Goal: Task Accomplishment & Management: Manage account settings

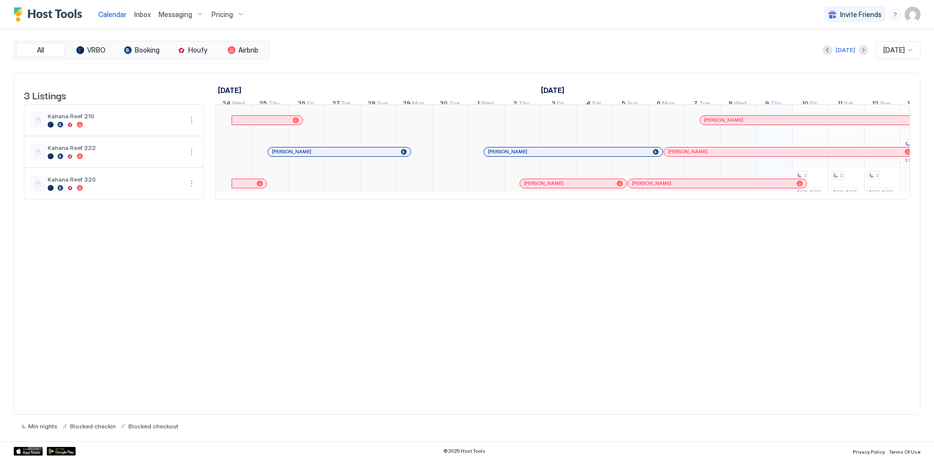
scroll to position [0, 743]
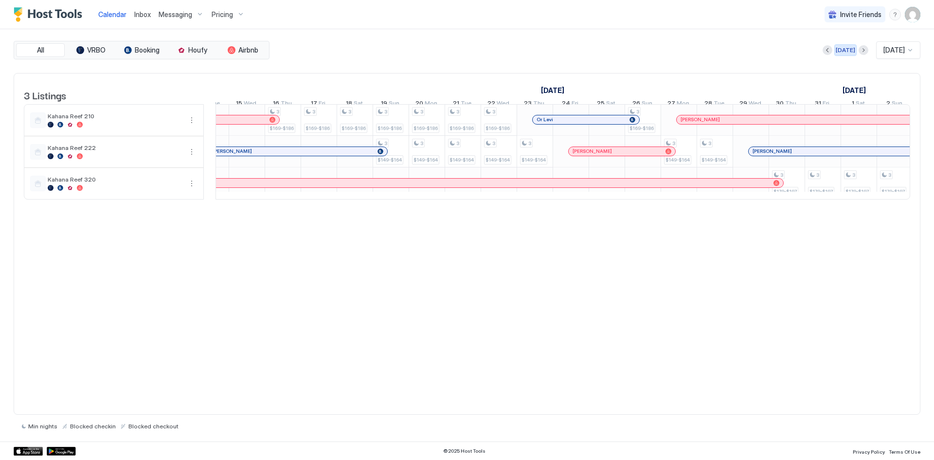
click at [843, 51] on div "[DATE]" at bounding box center [845, 50] width 19 height 9
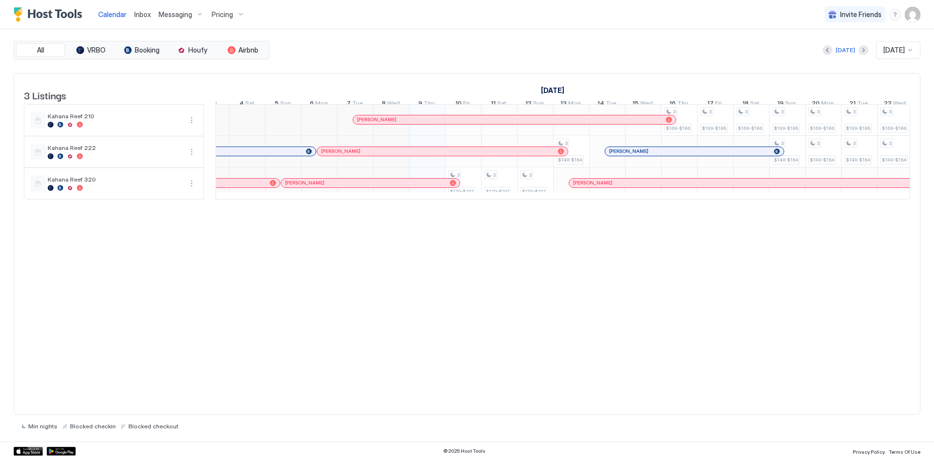
scroll to position [0, 472]
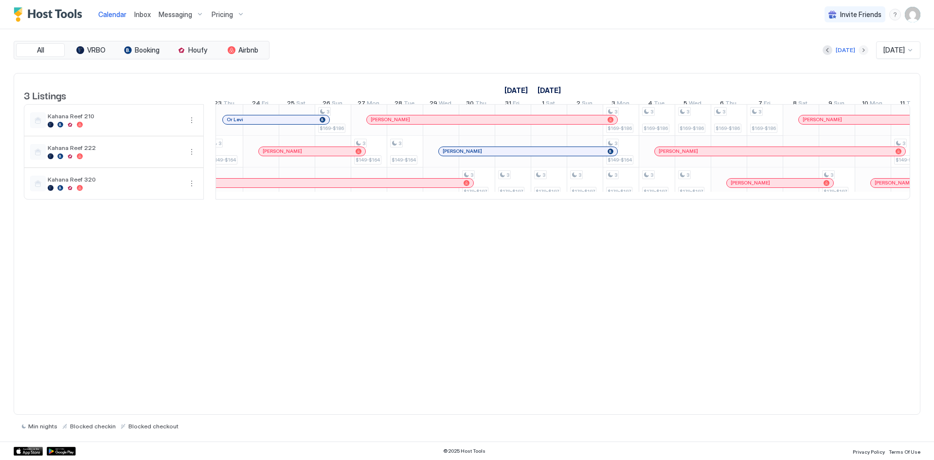
click at [859, 52] on button "Next month" at bounding box center [864, 50] width 10 height 10
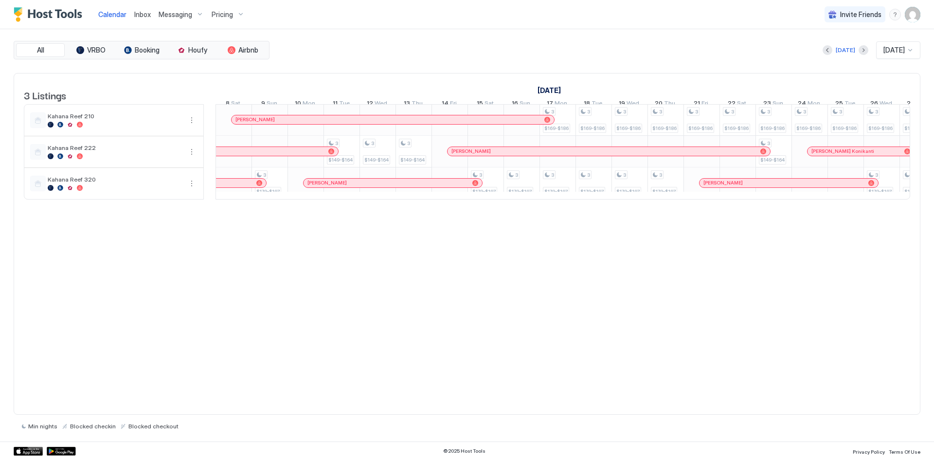
drag, startPoint x: 535, startPoint y: 214, endPoint x: 528, endPoint y: 214, distance: 7.3
click at [528, 210] on div "3 Listings [DATE] [DATE] [DATE] 24 Fri 25 Sat 26 Sun 27 Mon 28 Tue 29 Wed 30 Th…" at bounding box center [467, 141] width 906 height 136
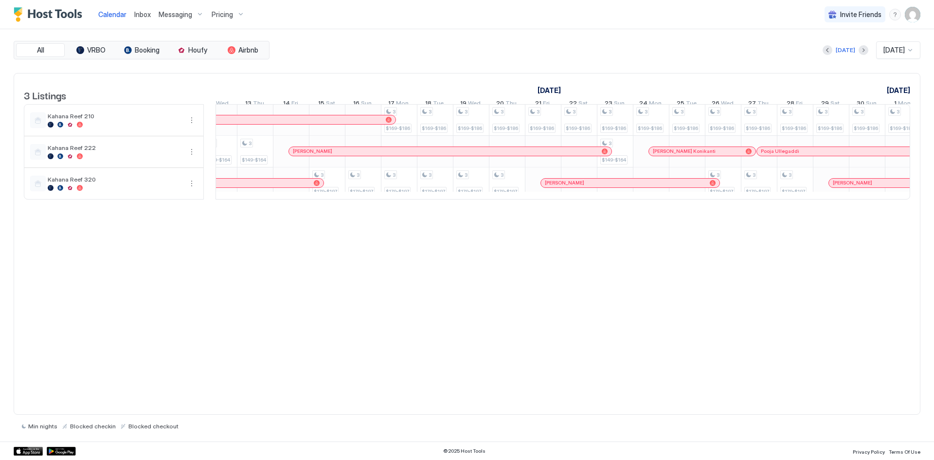
scroll to position [0, 754]
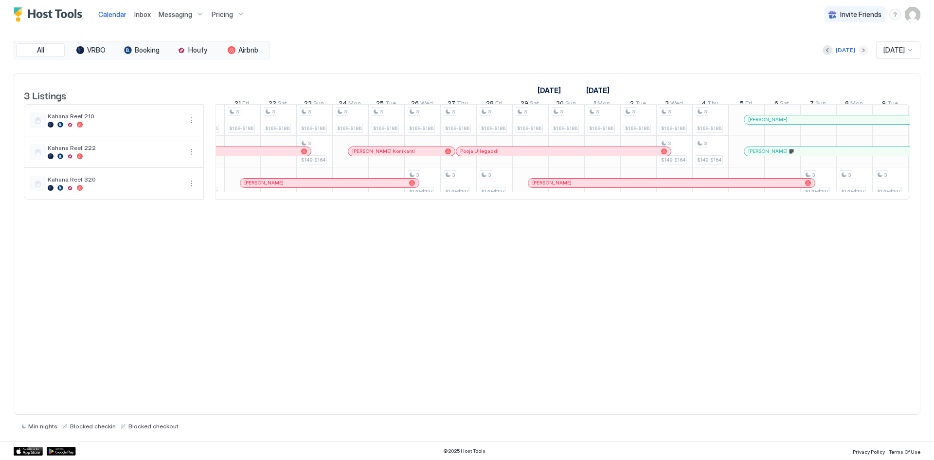
click at [859, 50] on button "Next month" at bounding box center [864, 50] width 10 height 10
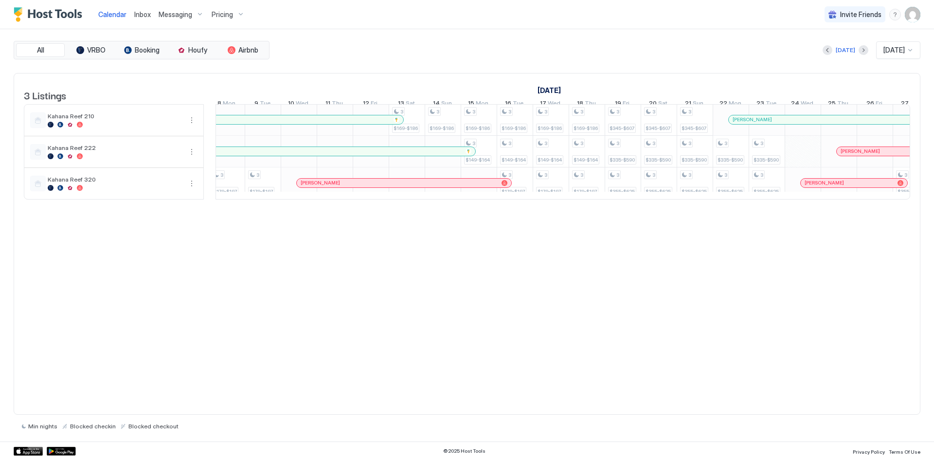
scroll to position [0, 467]
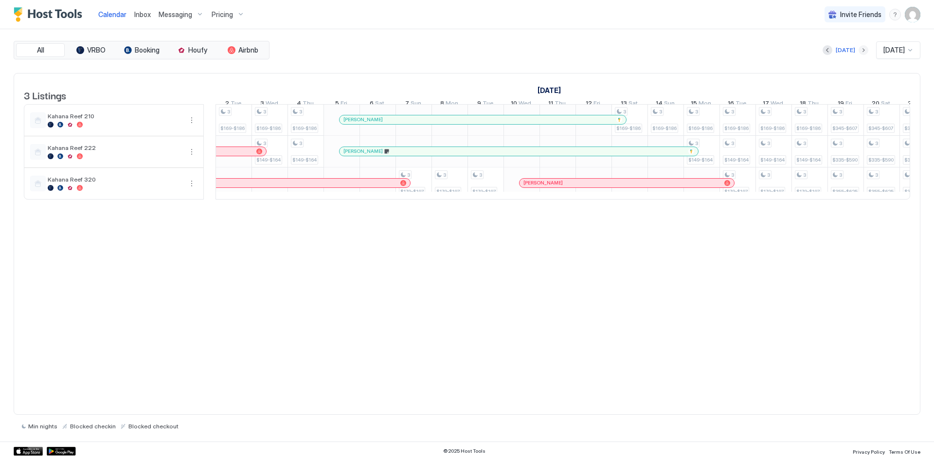
click at [859, 49] on button "Next month" at bounding box center [864, 50] width 10 height 10
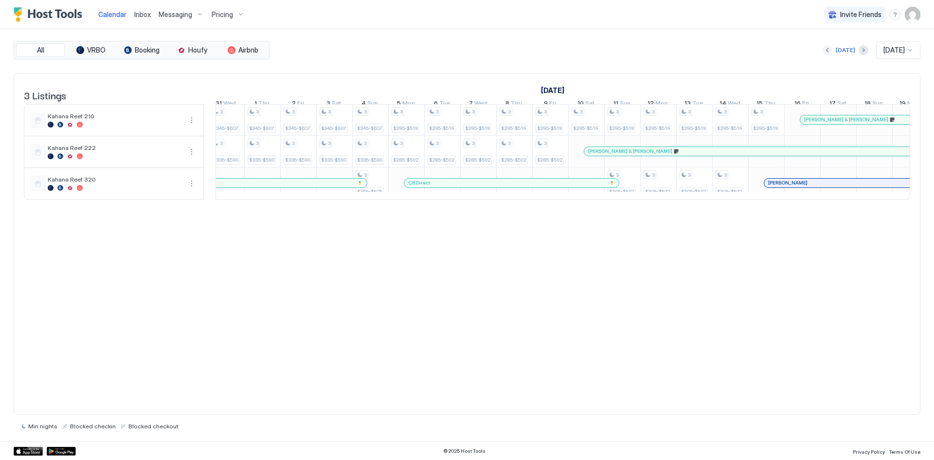
click at [825, 49] on button "Previous month" at bounding box center [828, 50] width 10 height 10
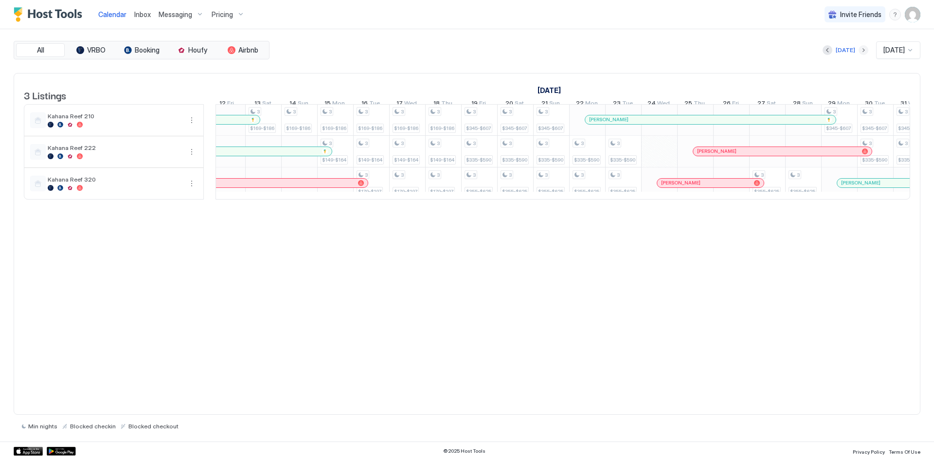
click at [859, 47] on button "Next month" at bounding box center [864, 50] width 10 height 10
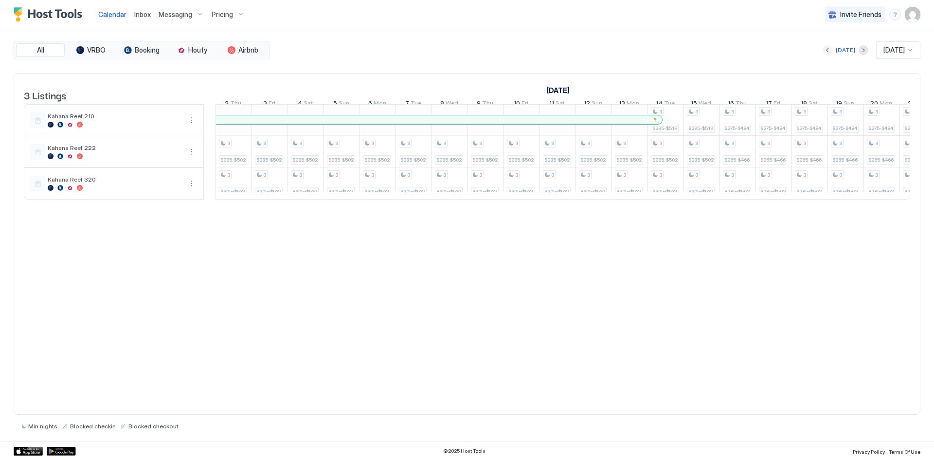
click at [823, 50] on button "Previous month" at bounding box center [828, 50] width 10 height 10
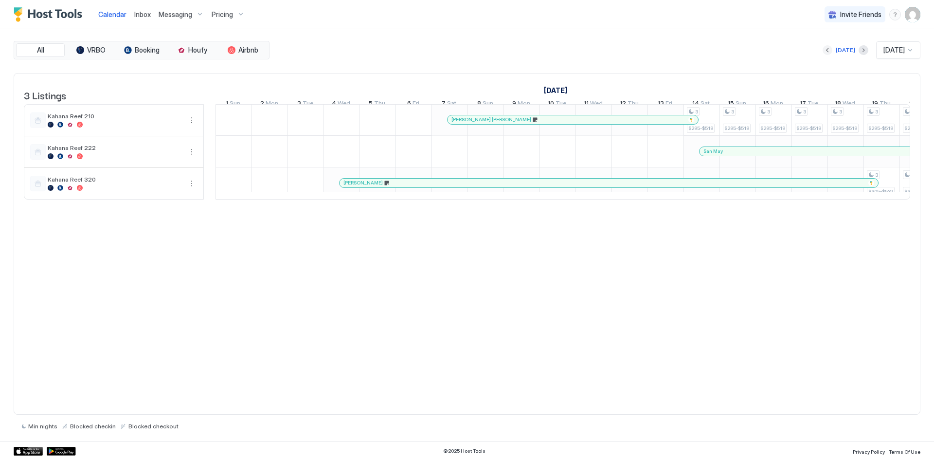
click at [823, 50] on button "Previous month" at bounding box center [828, 50] width 10 height 10
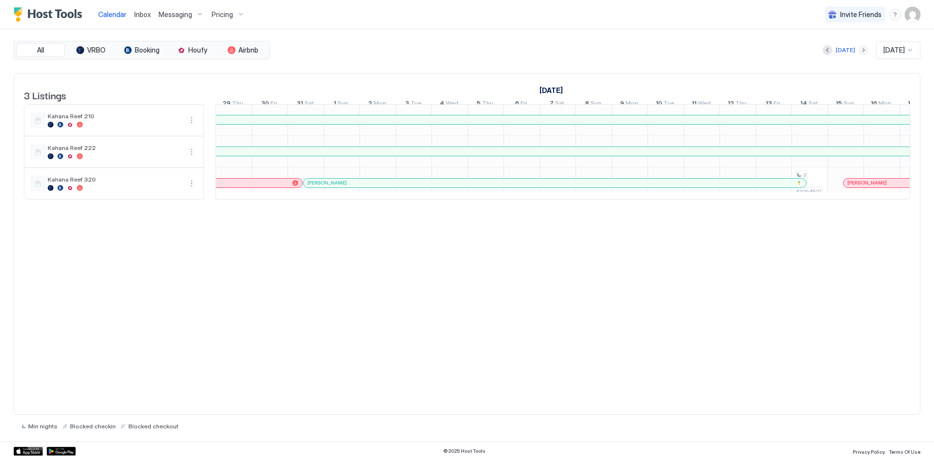
click at [859, 48] on button "Next month" at bounding box center [864, 50] width 10 height 10
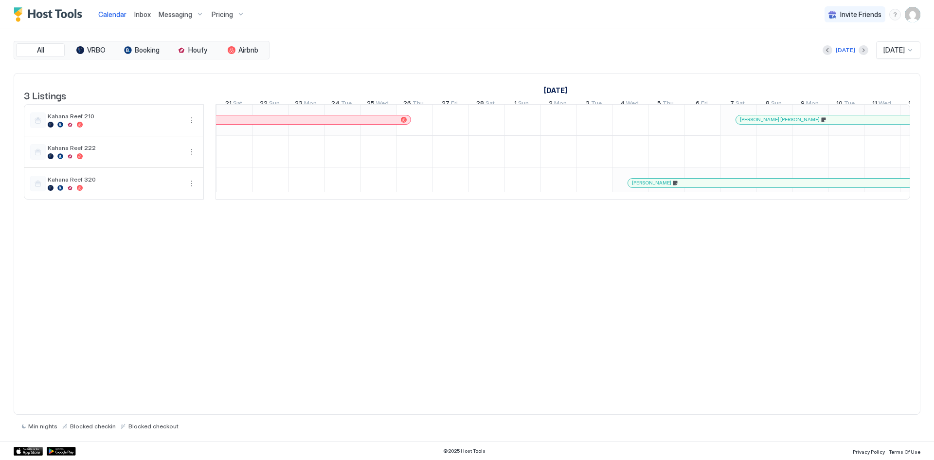
drag, startPoint x: 490, startPoint y: 216, endPoint x: 396, endPoint y: 219, distance: 94.5
click at [396, 210] on div "3 Listings [DATE] [DATE] [DATE] 14 Sat 15 Sun 16 Mon 17 Tue 18 Wed 19 Thu 20 Fr…" at bounding box center [467, 141] width 906 height 136
click at [474, 253] on div "3 Listings [DATE] [DATE] [DATE] 14 Sat 15 Sun 16 Mon 17 Tue 18 Wed 19 Thu 20 Fr…" at bounding box center [467, 244] width 907 height 342
click at [475, 60] on div "All VRBO Booking Houfy Airbnb [DATE] [DATE] 3 Listings [DATE] [DATE] [DATE] 14 …" at bounding box center [467, 235] width 907 height 389
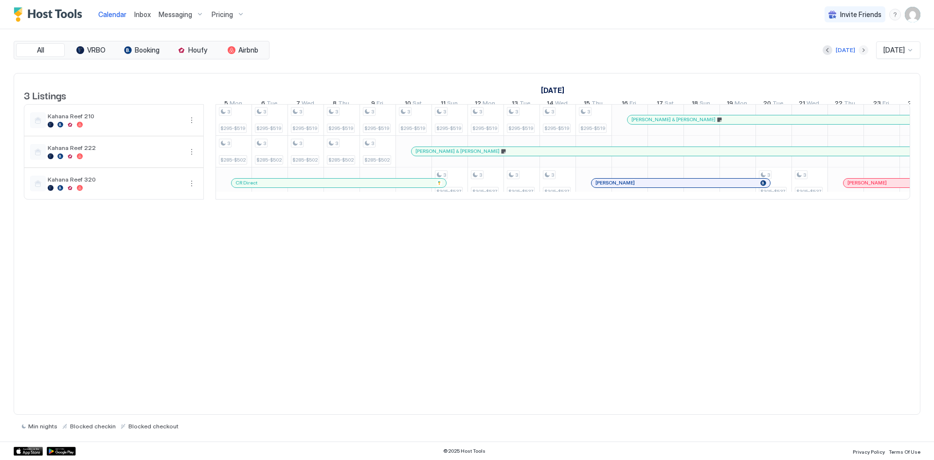
click at [859, 51] on button "Next month" at bounding box center [864, 50] width 10 height 10
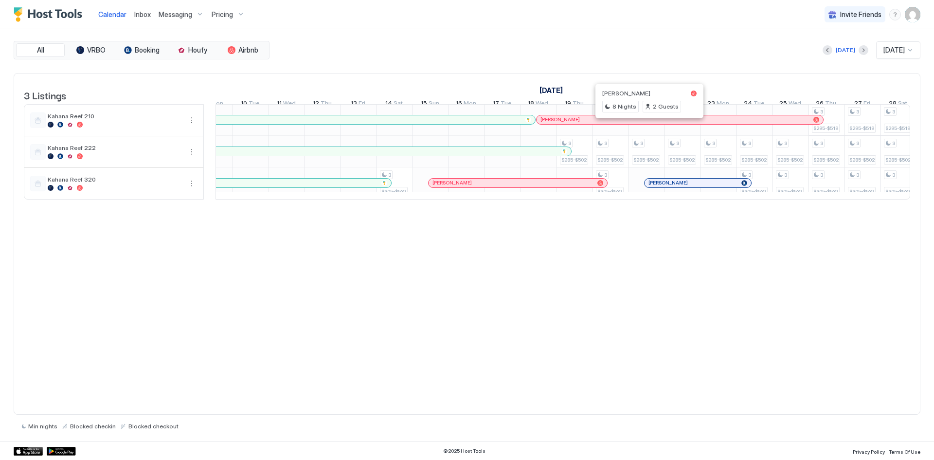
click at [647, 124] on div at bounding box center [647, 120] width 8 height 8
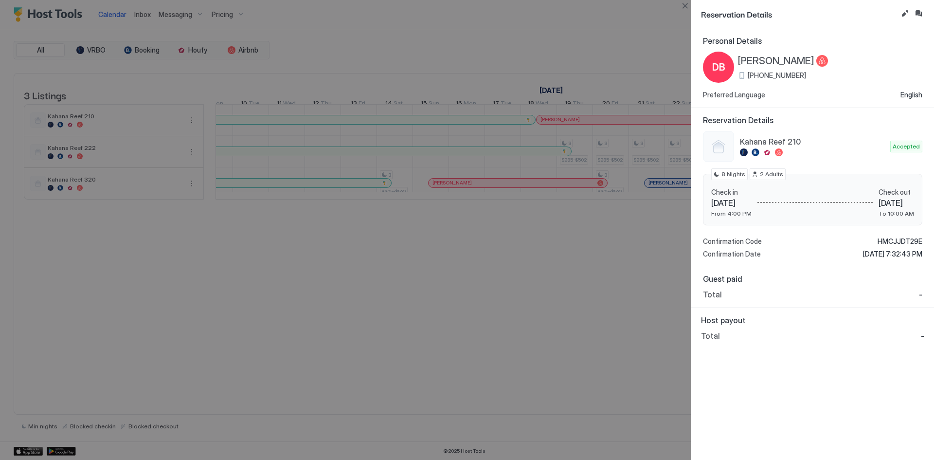
click at [613, 260] on div at bounding box center [467, 230] width 934 height 460
click at [688, 5] on button "Close" at bounding box center [685, 6] width 12 height 12
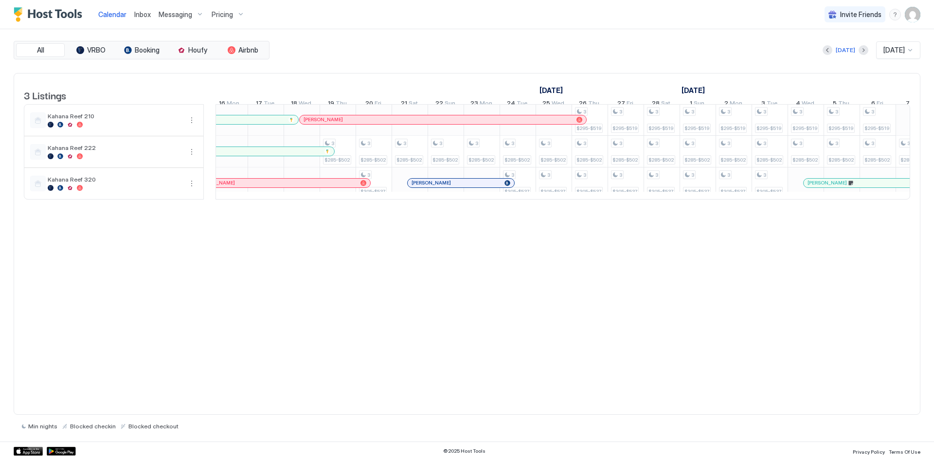
click at [859, 46] on div at bounding box center [864, 50] width 10 height 10
click at [859, 50] on button "Next month" at bounding box center [864, 50] width 10 height 10
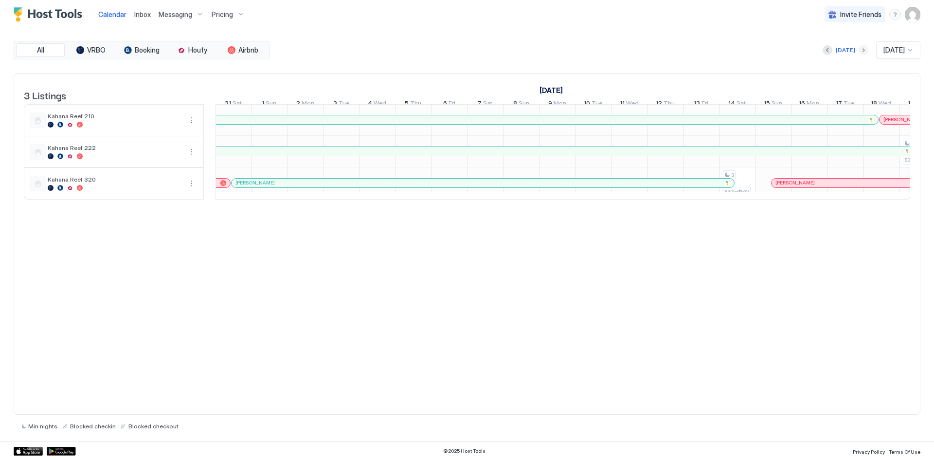
scroll to position [0, 540]
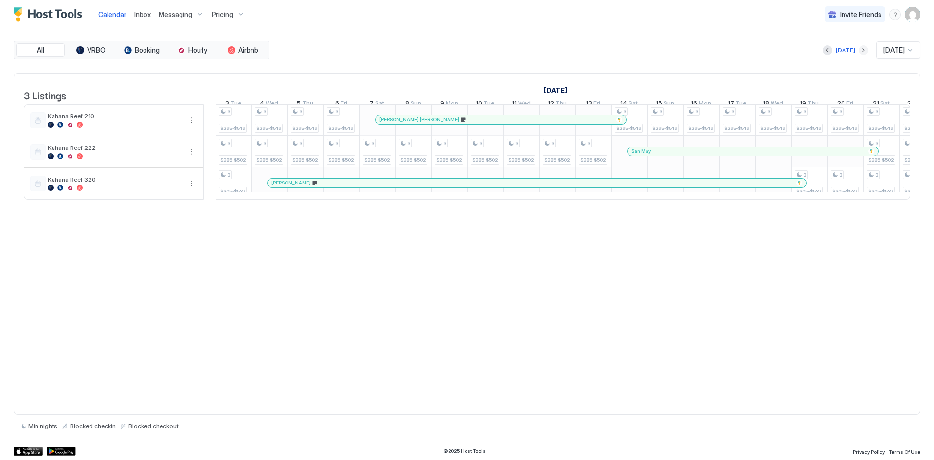
click at [859, 47] on button "Next month" at bounding box center [864, 50] width 10 height 10
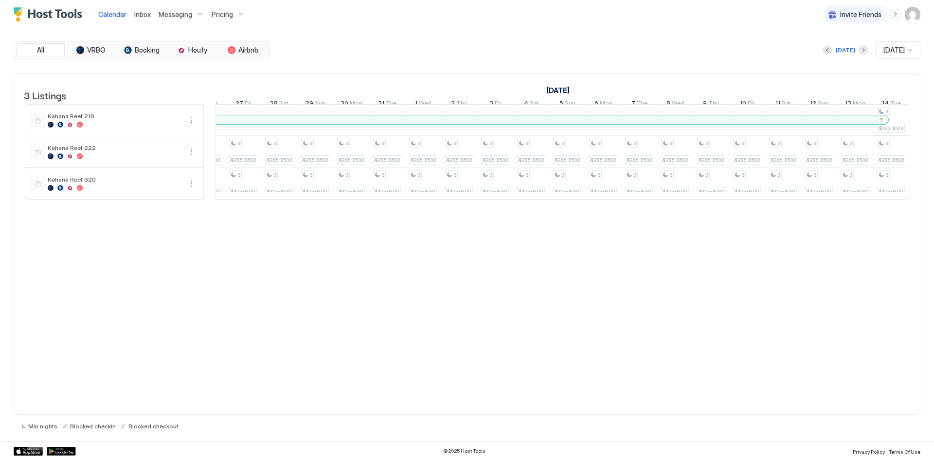
scroll to position [0, 264]
click at [823, 47] on button "Previous month" at bounding box center [828, 50] width 10 height 10
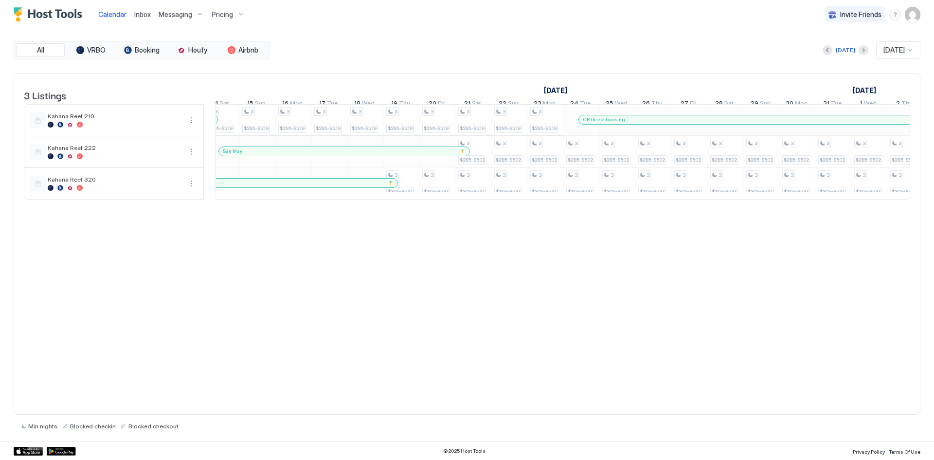
scroll to position [0, 963]
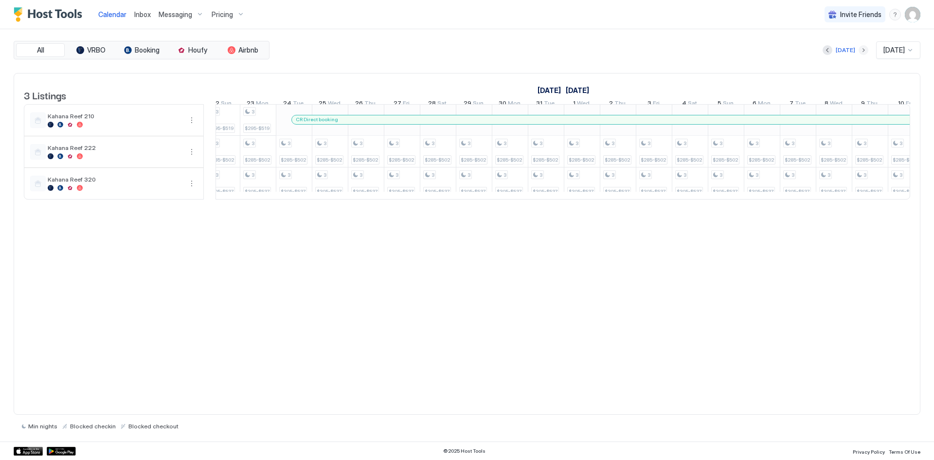
click at [859, 48] on button "Next month" at bounding box center [864, 50] width 10 height 10
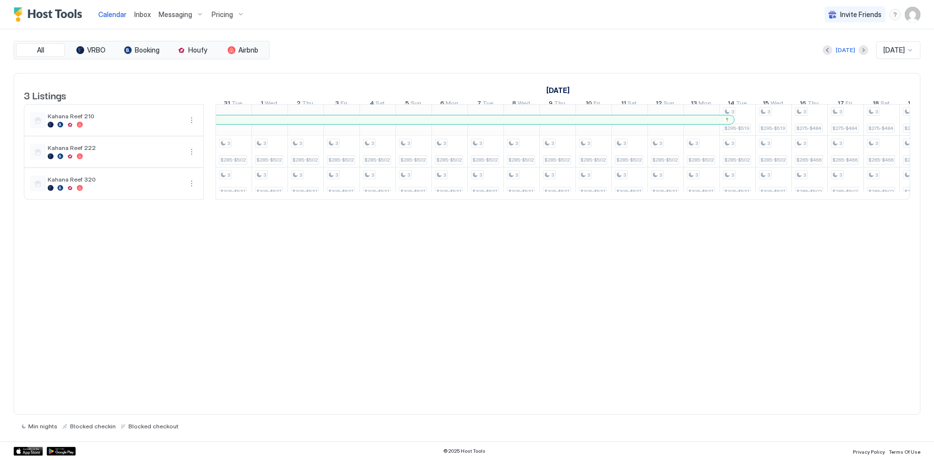
drag, startPoint x: 539, startPoint y: 214, endPoint x: 620, endPoint y: 225, distance: 82.4
click at [620, 225] on div "3 Listings [DATE] [DATE] [DATE] 16 Mon 17 Tue 18 Wed 19 Thu 20 Fri 21 Sat 22 Su…" at bounding box center [467, 244] width 907 height 342
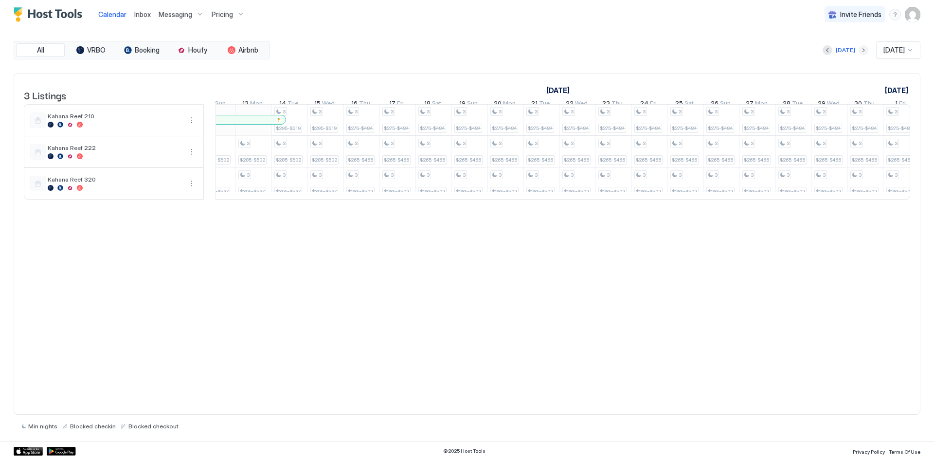
click at [859, 48] on button "Next month" at bounding box center [864, 50] width 10 height 10
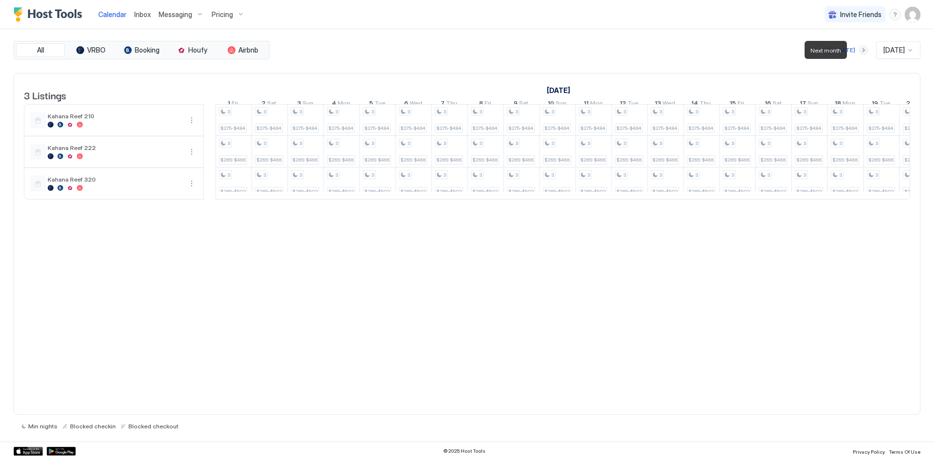
click at [859, 48] on button "Next month" at bounding box center [864, 50] width 10 height 10
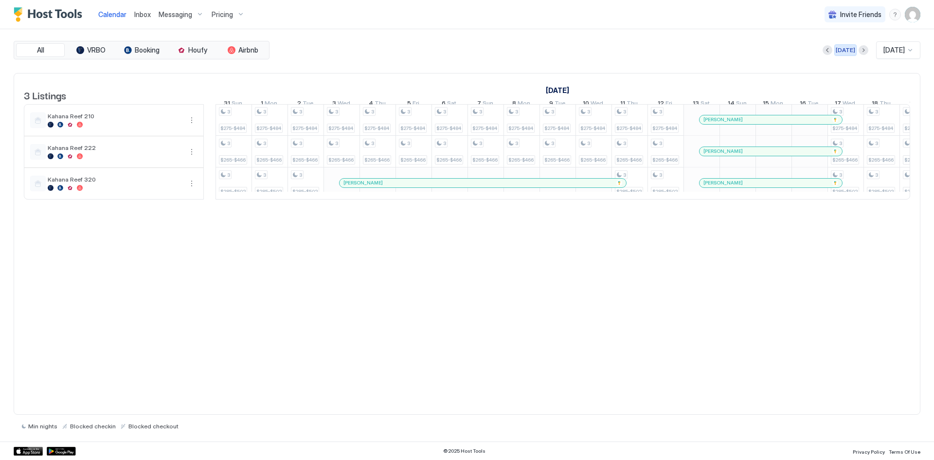
click at [838, 50] on div "[DATE]" at bounding box center [845, 50] width 19 height 9
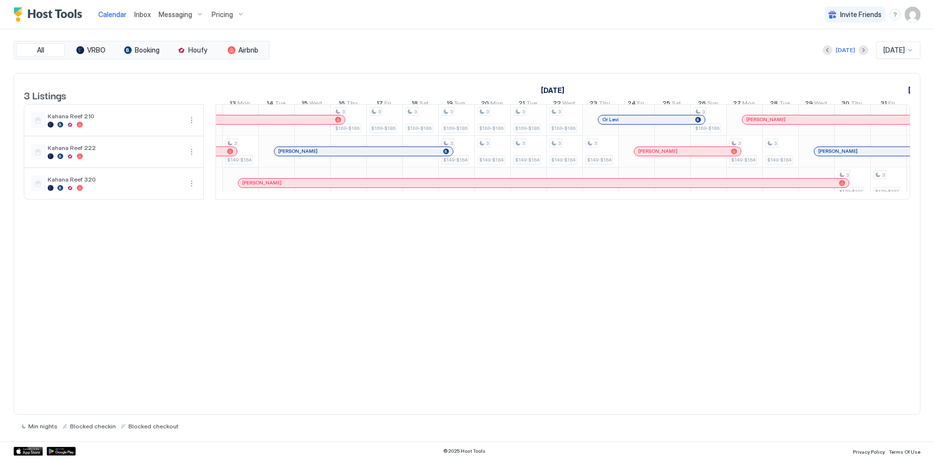
scroll to position [0, 754]
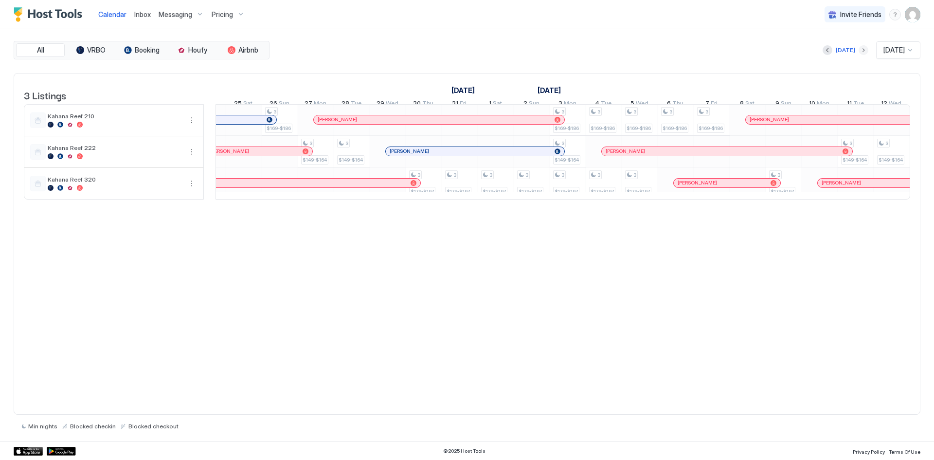
click at [859, 51] on button "Next month" at bounding box center [864, 50] width 10 height 10
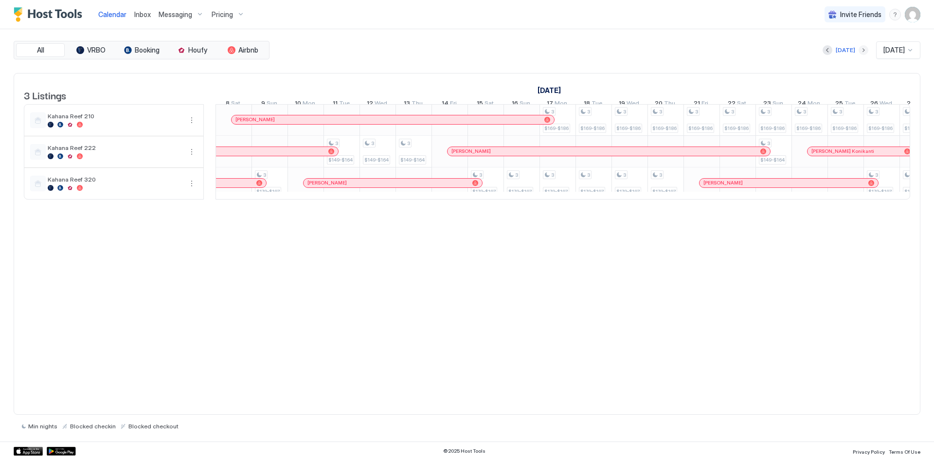
click at [859, 51] on button "Next month" at bounding box center [864, 50] width 10 height 10
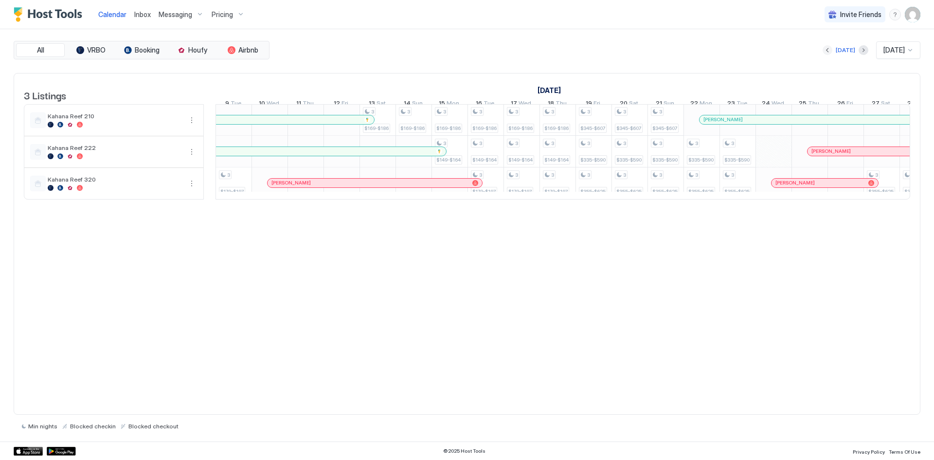
click at [826, 50] on button "Previous month" at bounding box center [828, 50] width 10 height 10
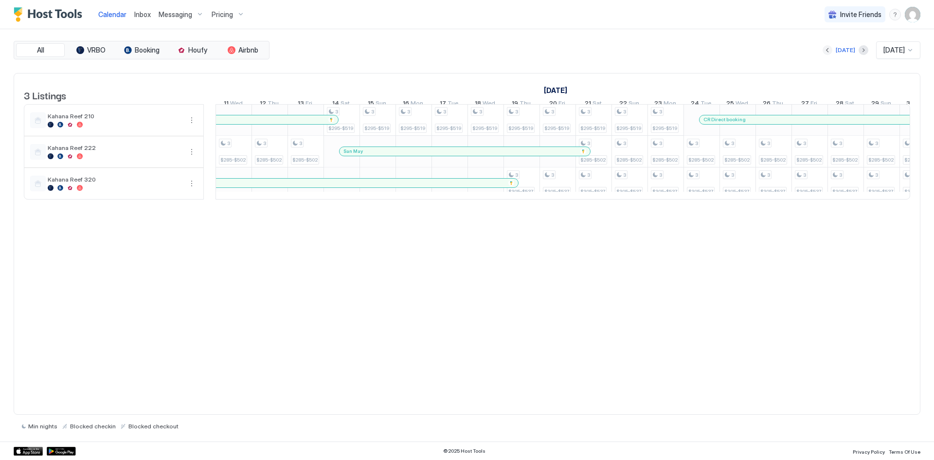
click at [823, 49] on button "Previous month" at bounding box center [828, 50] width 10 height 10
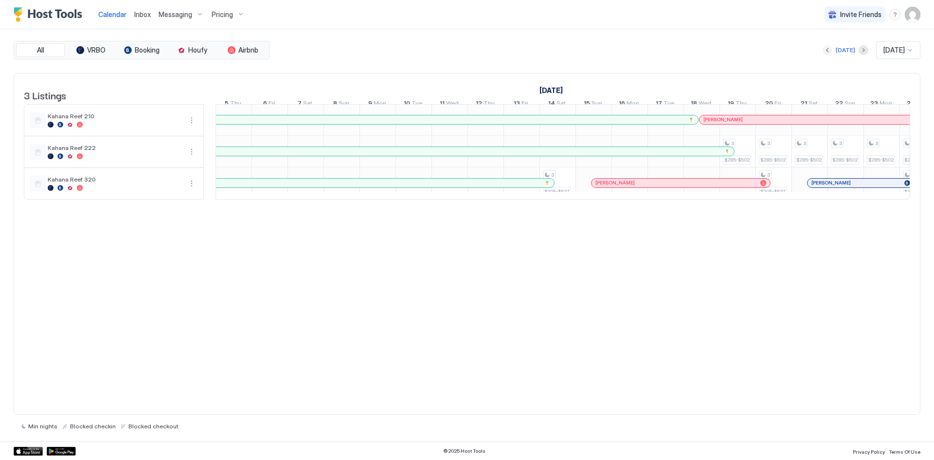
click at [823, 49] on button "Previous month" at bounding box center [828, 50] width 10 height 10
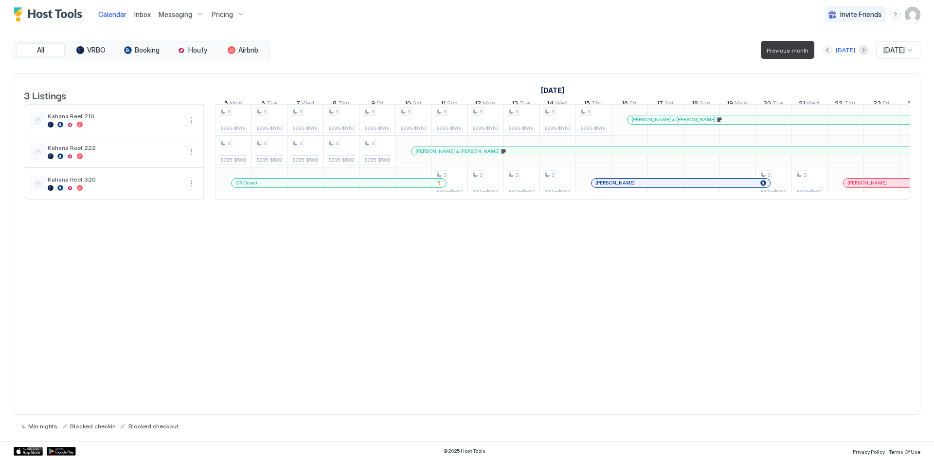
click at [823, 49] on button "Previous month" at bounding box center [828, 50] width 10 height 10
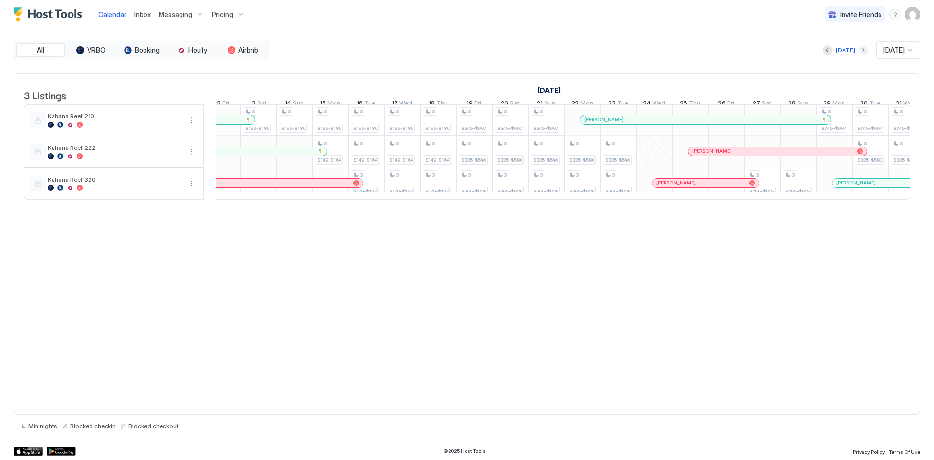
click at [859, 49] on button "Next month" at bounding box center [864, 50] width 10 height 10
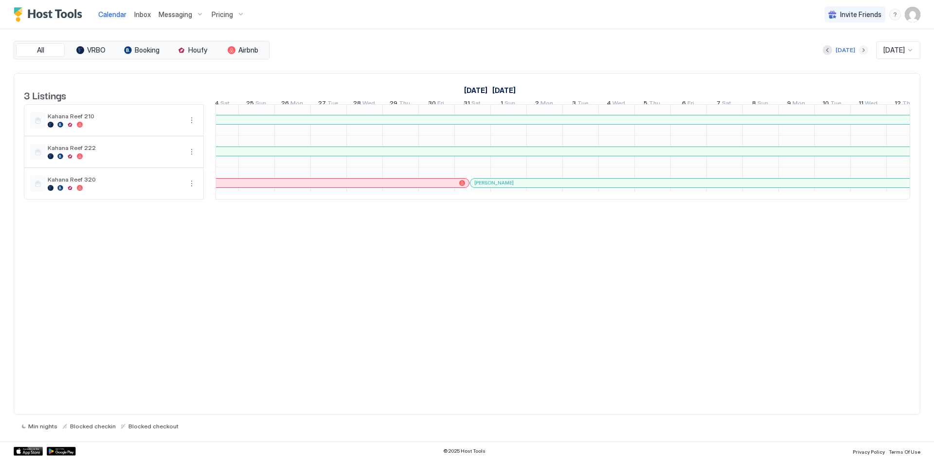
click at [859, 50] on button "Next month" at bounding box center [864, 50] width 10 height 10
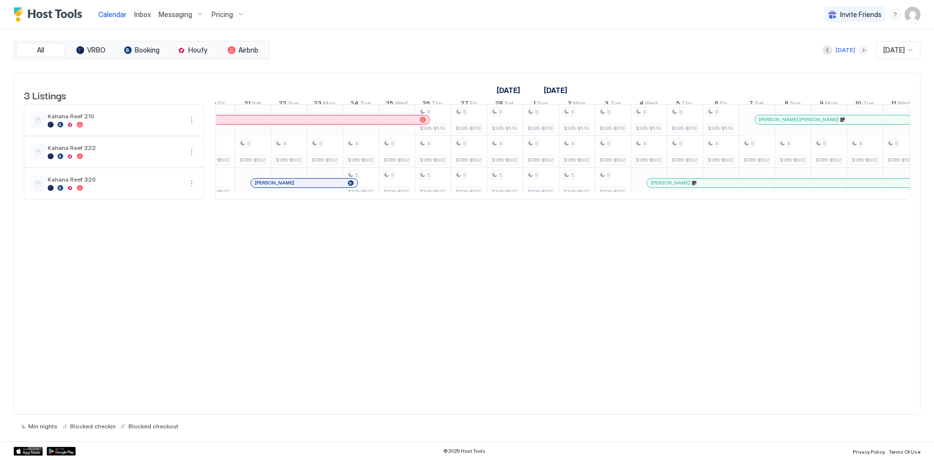
click at [859, 49] on button "Next month" at bounding box center [864, 50] width 10 height 10
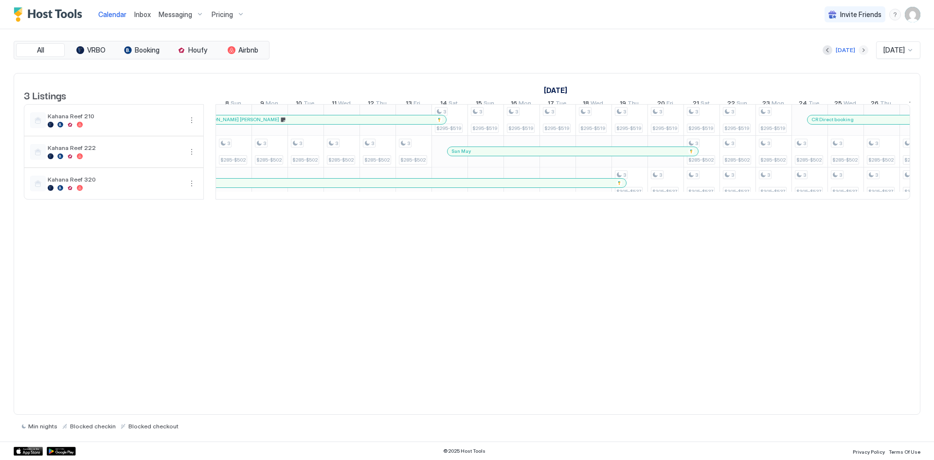
click at [859, 50] on button "Next month" at bounding box center [864, 50] width 10 height 10
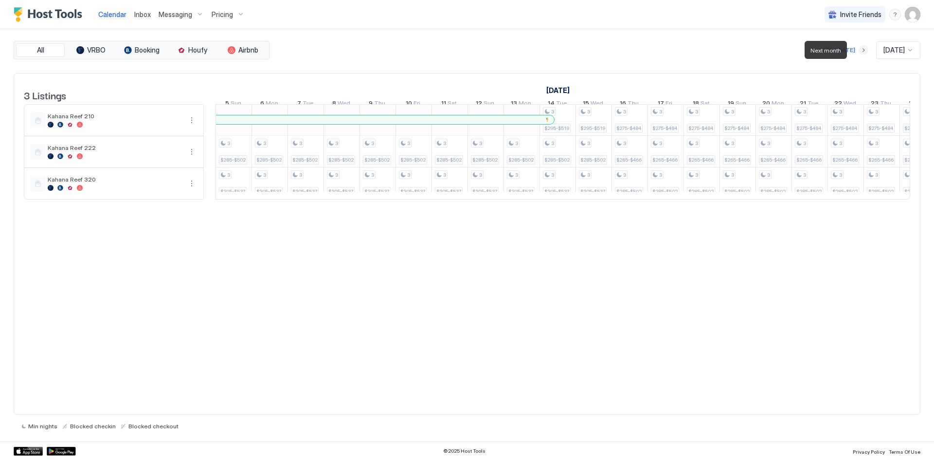
click at [859, 50] on button "Next month" at bounding box center [864, 50] width 10 height 10
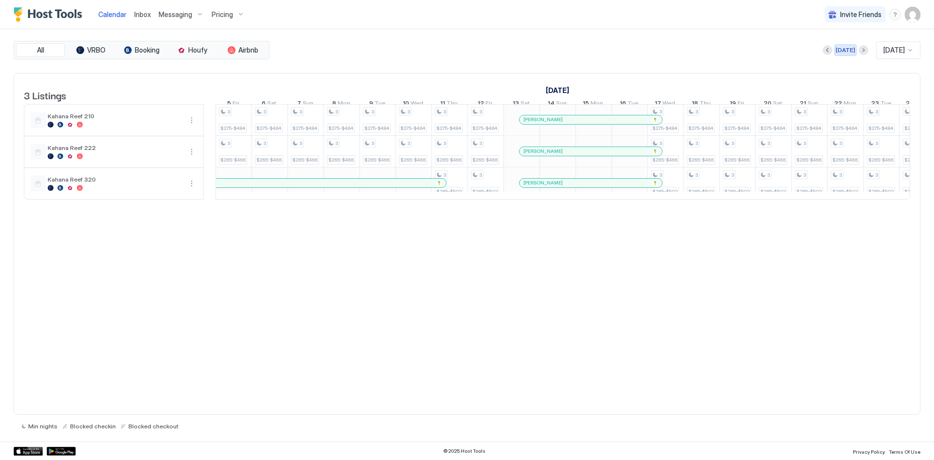
click at [836, 47] on div "[DATE]" at bounding box center [845, 50] width 19 height 9
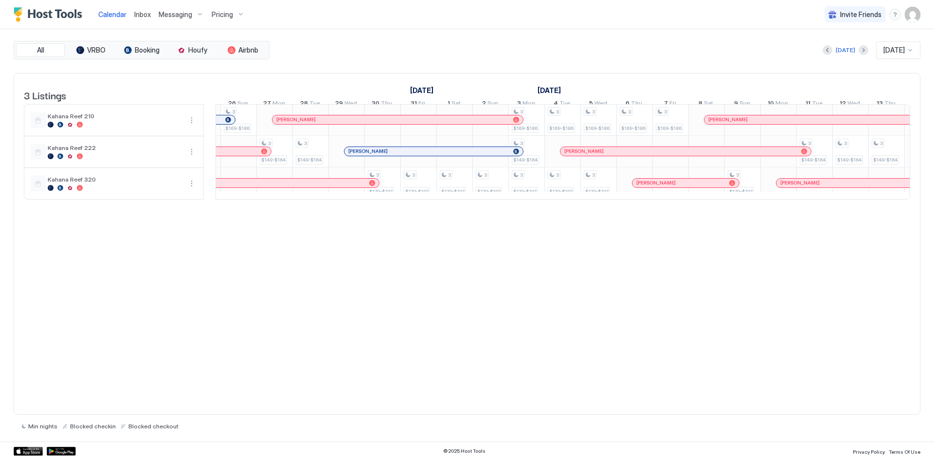
scroll to position [0, 1177]
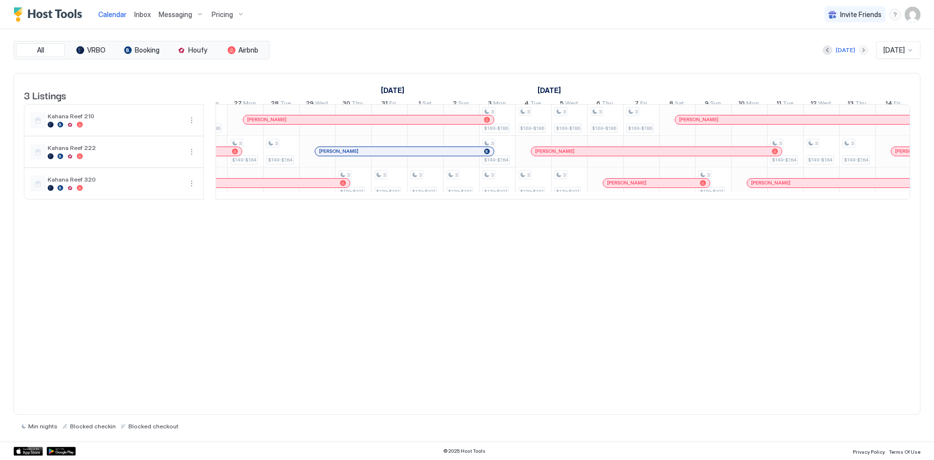
click at [859, 49] on button "Next month" at bounding box center [864, 50] width 10 height 10
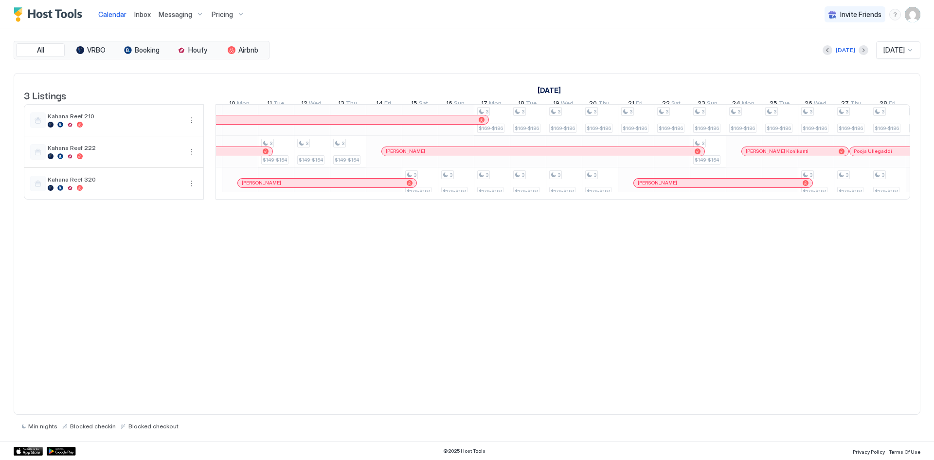
scroll to position [0, 612]
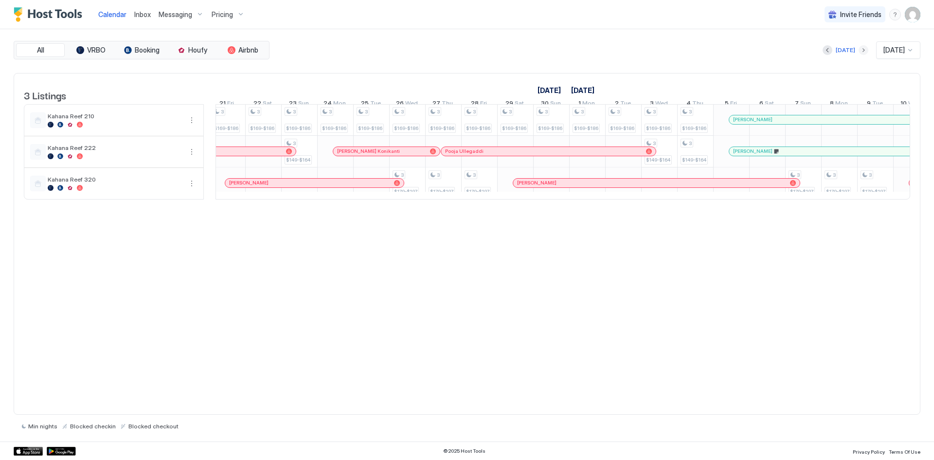
click at [859, 49] on button "Next month" at bounding box center [864, 50] width 10 height 10
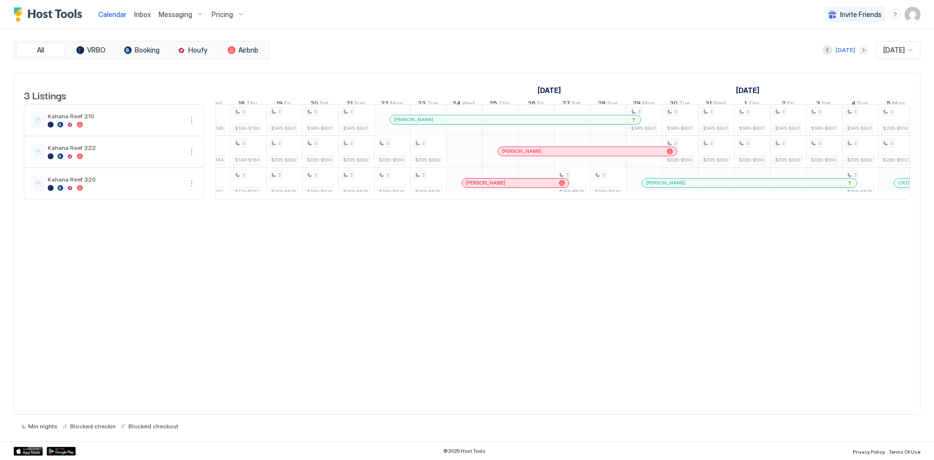
click at [859, 52] on button "Next month" at bounding box center [864, 50] width 10 height 10
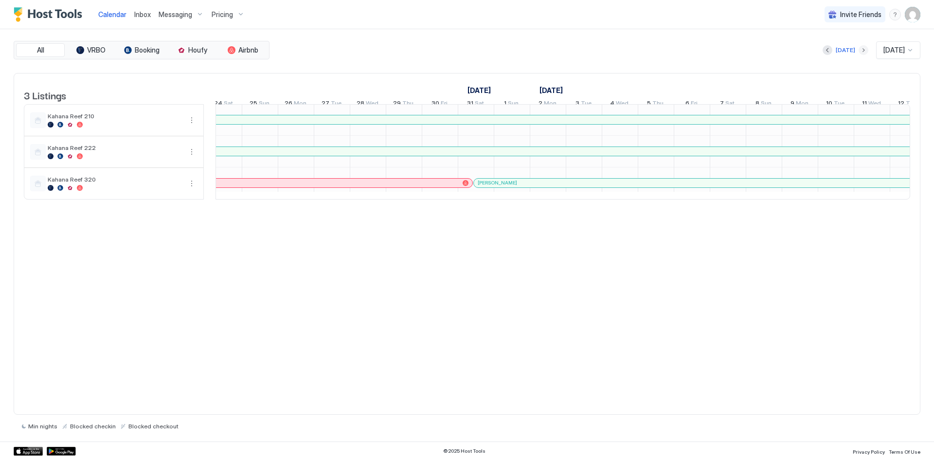
click at [859, 46] on button "Next month" at bounding box center [864, 50] width 10 height 10
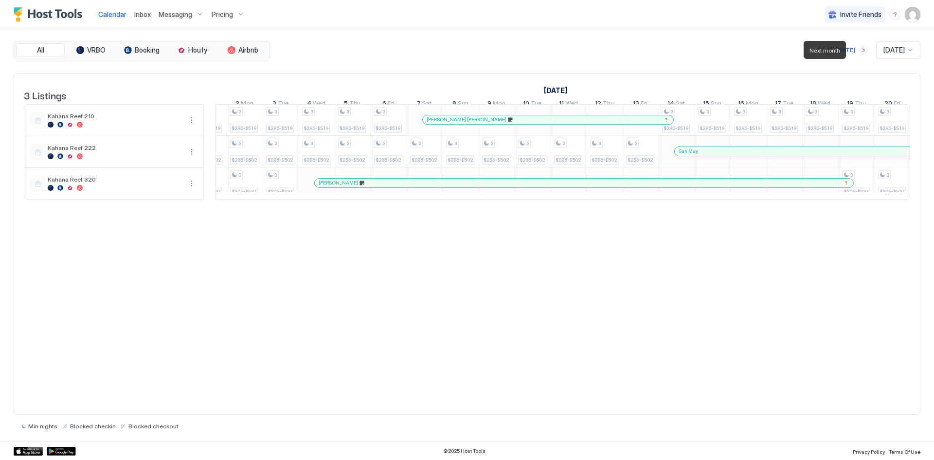
click at [859, 49] on button "Next month" at bounding box center [864, 50] width 10 height 10
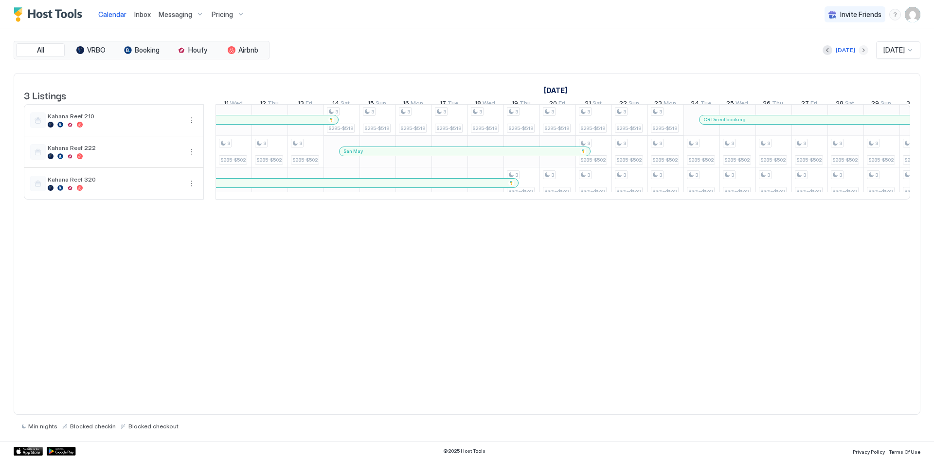
click at [859, 48] on button "Next month" at bounding box center [864, 50] width 10 height 10
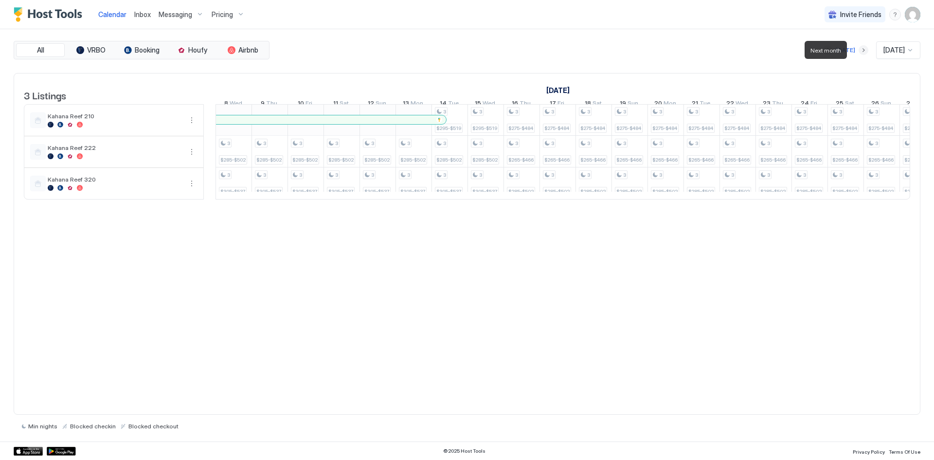
click at [859, 48] on button "Next month" at bounding box center [864, 50] width 10 height 10
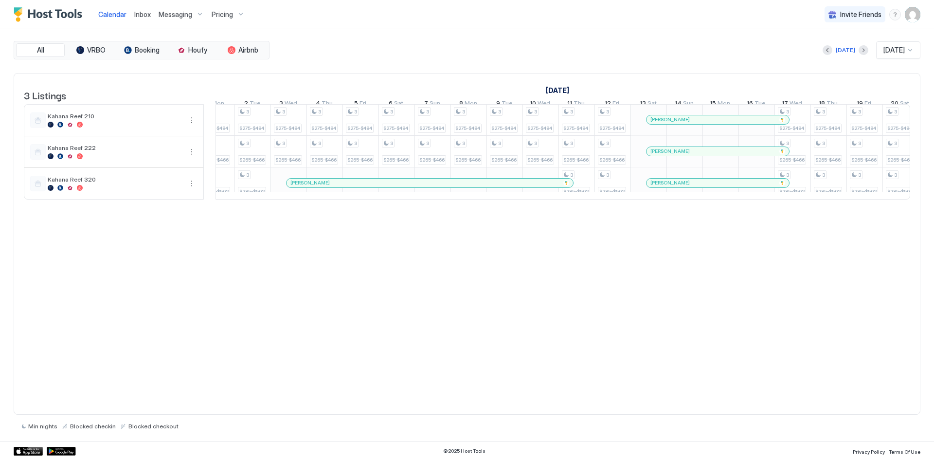
click at [909, 12] on img "User profile" at bounding box center [913, 15] width 16 height 16
click at [869, 72] on div "Logout" at bounding box center [858, 71] width 116 height 9
